Goal: Connect with others

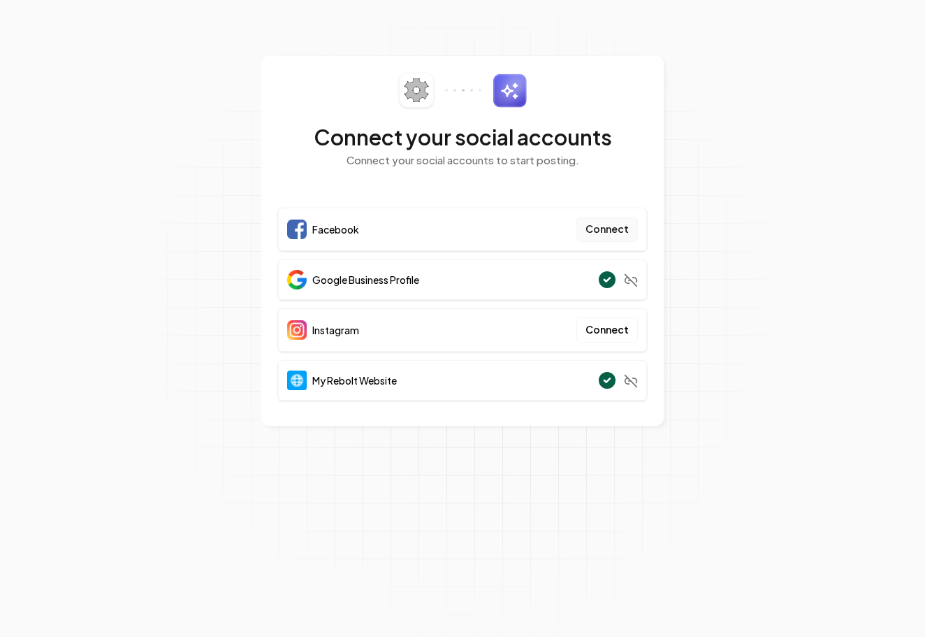
click at [614, 226] on button "Connect" at bounding box center [608, 229] width 62 height 25
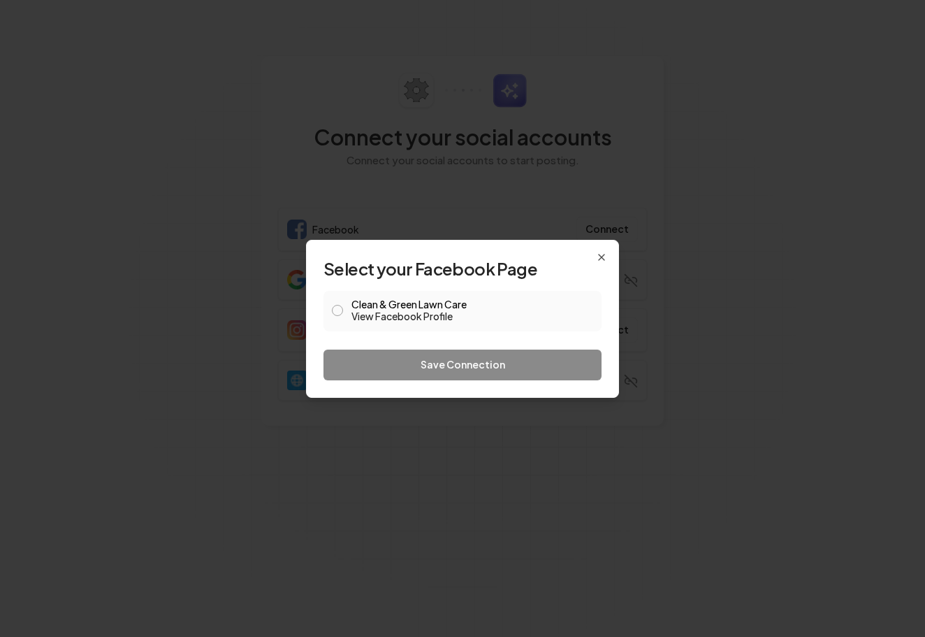
click at [390, 325] on div "Clean & Green Lawn Care View Facebook Profile" at bounding box center [463, 311] width 278 height 41
click at [396, 300] on label "Clean & Green Lawn Care View Facebook Profile" at bounding box center [473, 311] width 242 height 24
click at [343, 305] on button "Clean & Green Lawn Care View Facebook Profile" at bounding box center [337, 310] width 11 height 11
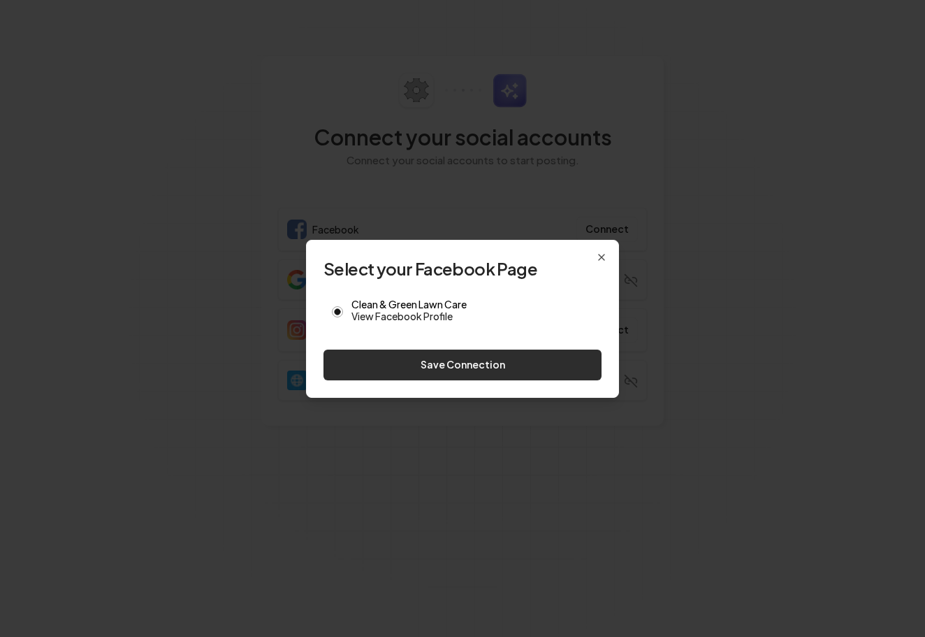
click at [411, 356] on button "Save Connection" at bounding box center [463, 364] width 278 height 31
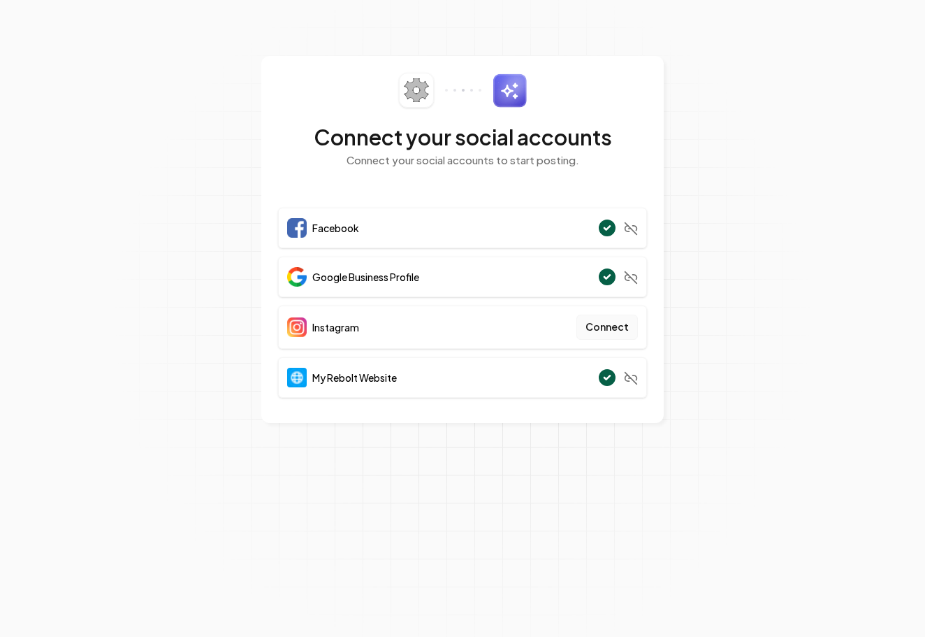
click at [620, 324] on button "Connect" at bounding box center [608, 327] width 62 height 25
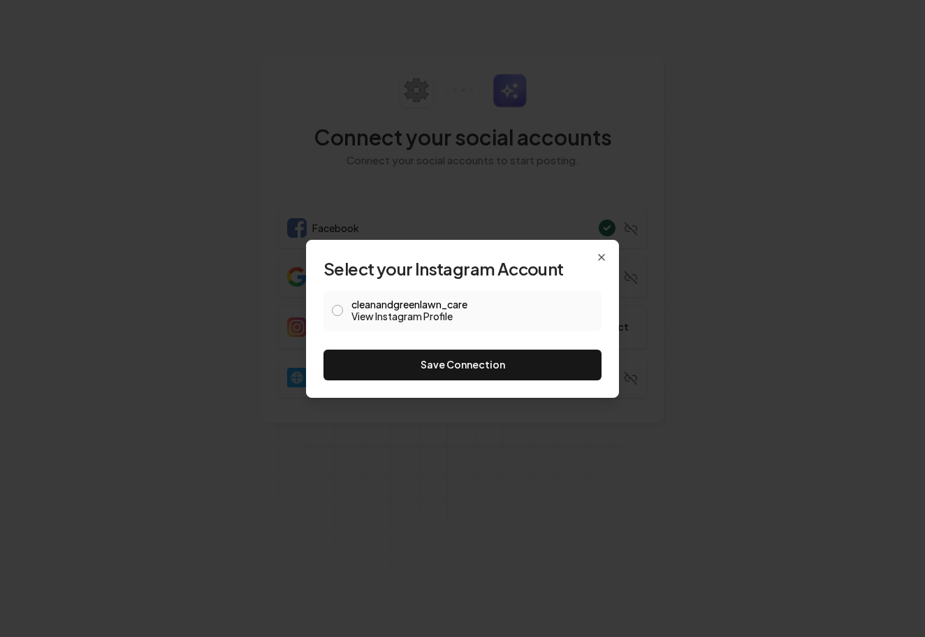
click at [440, 322] on link "View Instagram Profile" at bounding box center [473, 316] width 242 height 14
click at [332, 312] on button "cleanandgreenlawn_care View Instagram Profile" at bounding box center [337, 310] width 11 height 11
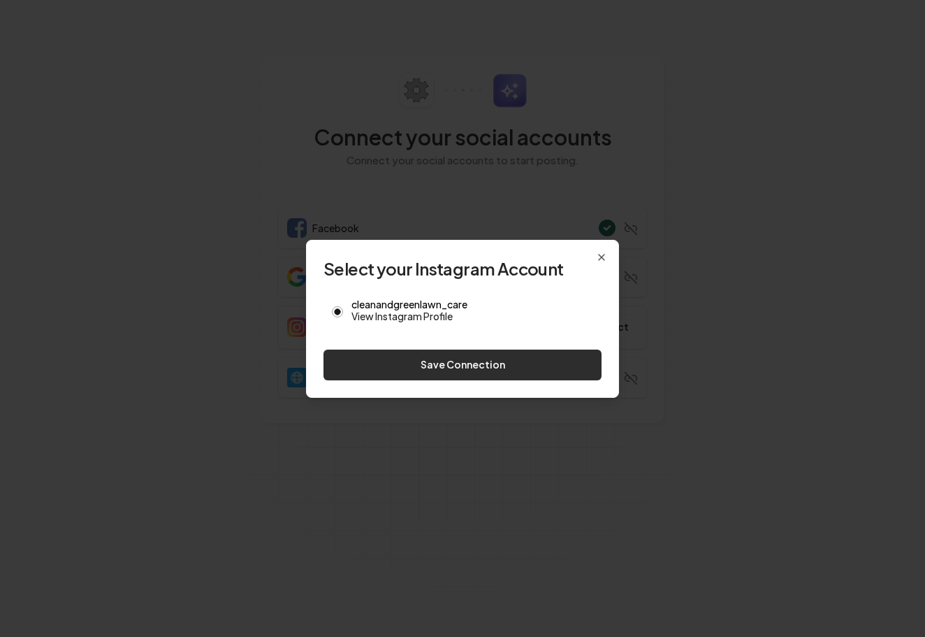
click at [380, 365] on button "Save Connection" at bounding box center [463, 364] width 278 height 31
